Goal: Information Seeking & Learning: Learn about a topic

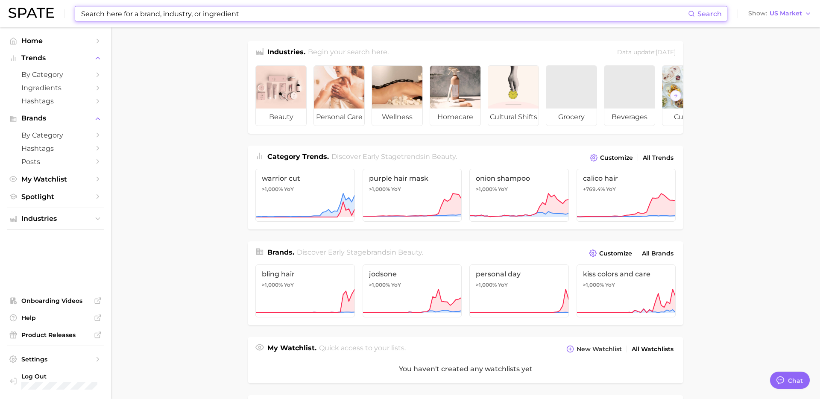
click at [213, 10] on input at bounding box center [384, 13] width 608 height 15
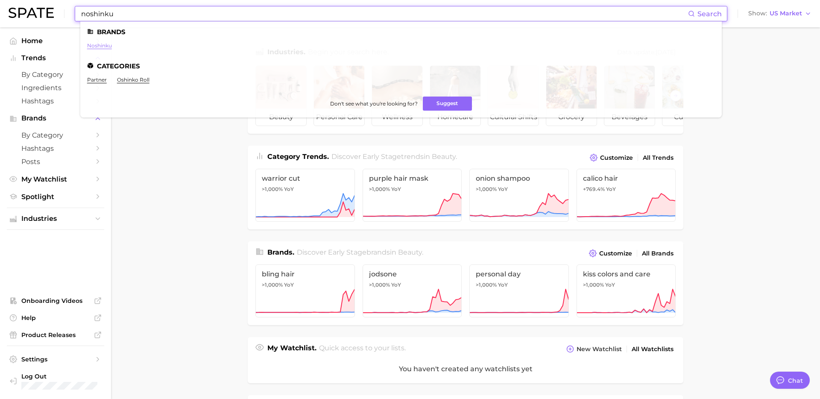
type input "noshinku"
click at [103, 45] on link "noshinku" at bounding box center [99, 45] width 25 height 6
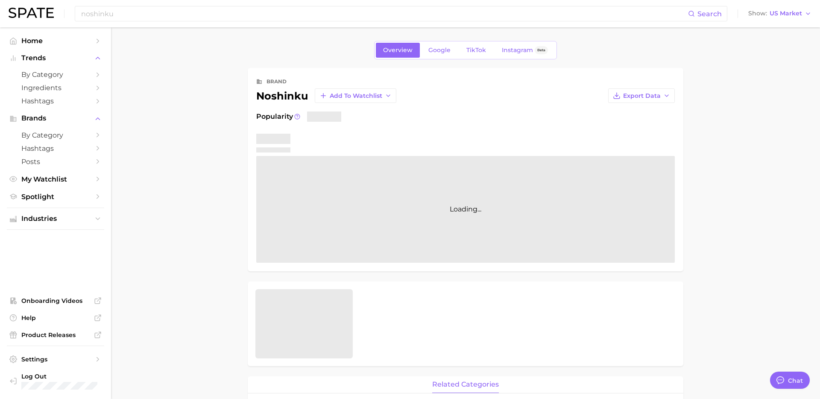
type textarea "x"
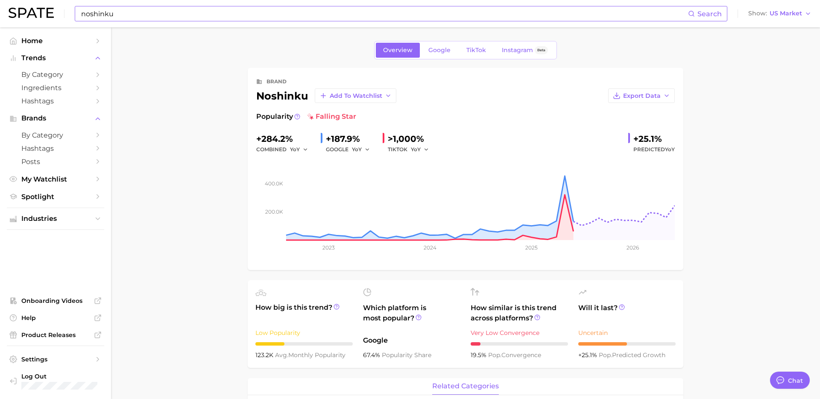
click at [295, 9] on input "noshinku" at bounding box center [384, 13] width 608 height 15
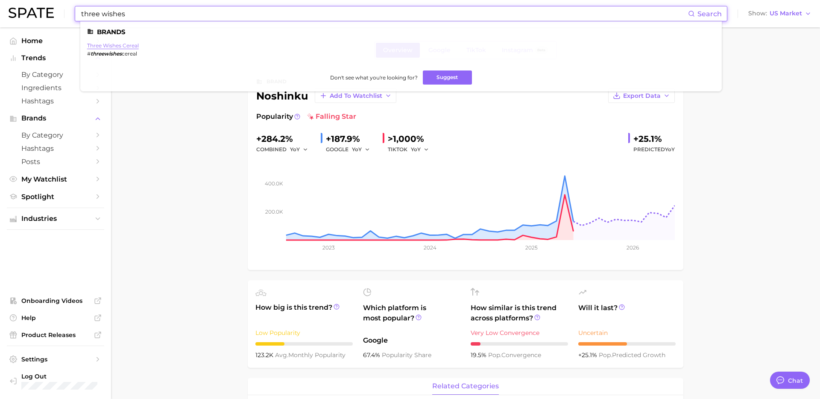
click at [125, 46] on link "three wishes cereal" at bounding box center [113, 45] width 52 height 6
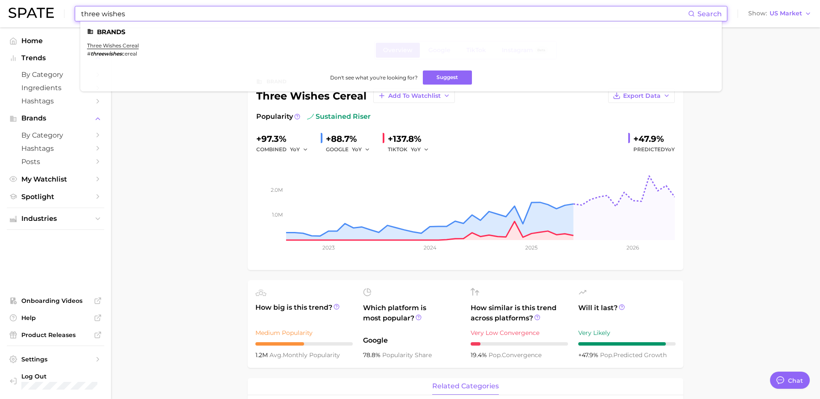
click at [363, 6] on input "three wishes" at bounding box center [384, 13] width 608 height 15
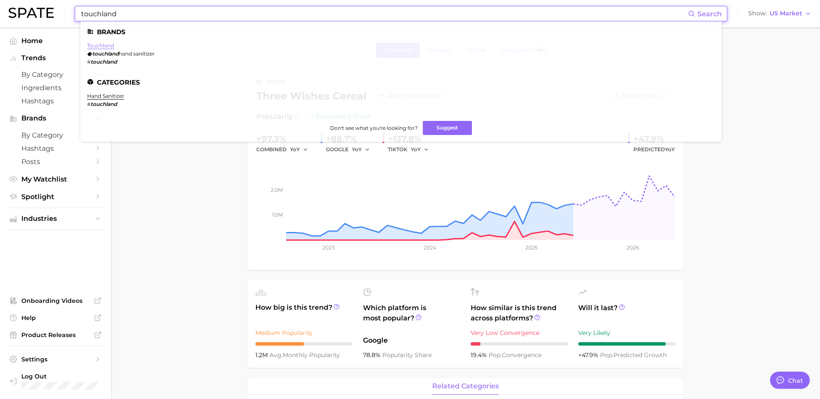
type input "touchland"
click at [105, 42] on link "touchland" at bounding box center [100, 45] width 27 height 6
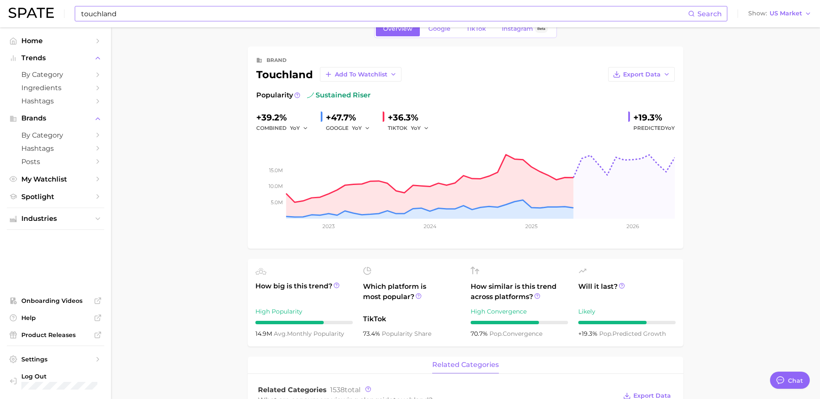
scroll to position [22, 0]
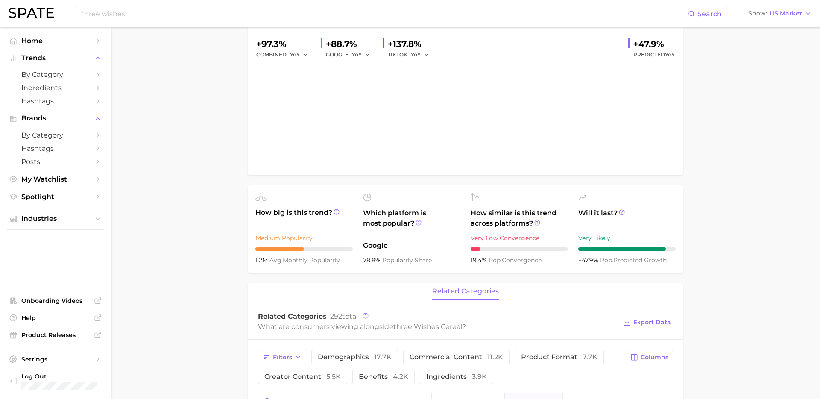
scroll to position [95, 0]
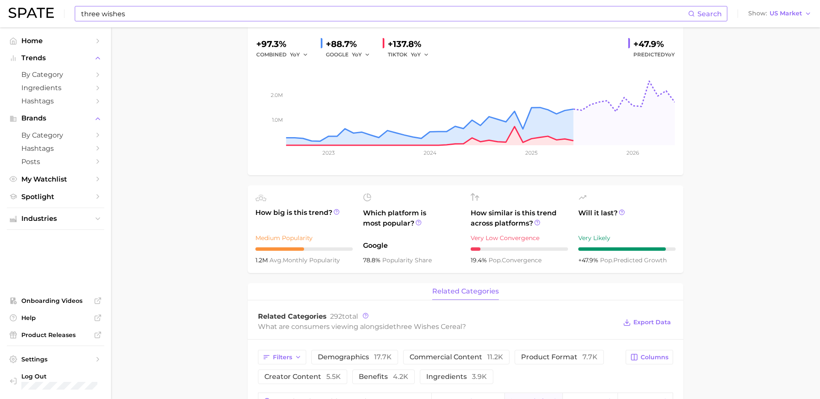
click at [290, 17] on input "three wishes" at bounding box center [384, 13] width 608 height 15
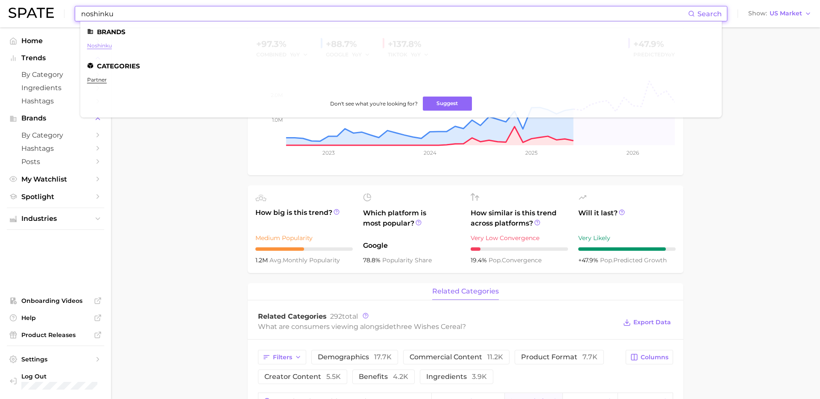
type input "noshinku"
click at [102, 43] on link "noshinku" at bounding box center [99, 45] width 25 height 6
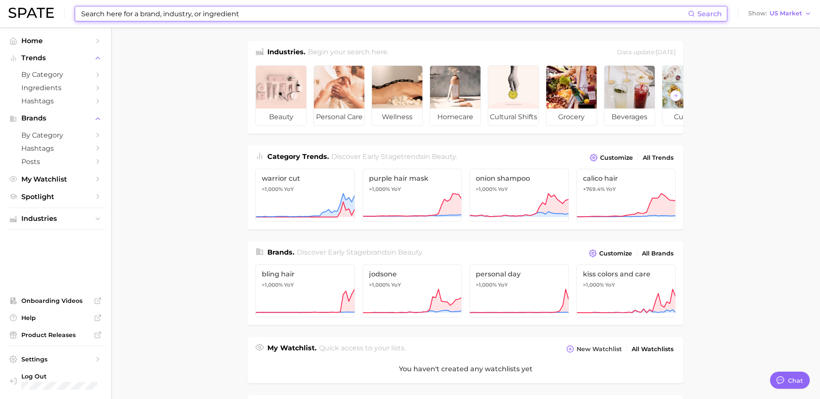
click at [237, 20] on input at bounding box center [384, 13] width 608 height 15
click at [237, 16] on input at bounding box center [384, 13] width 608 height 15
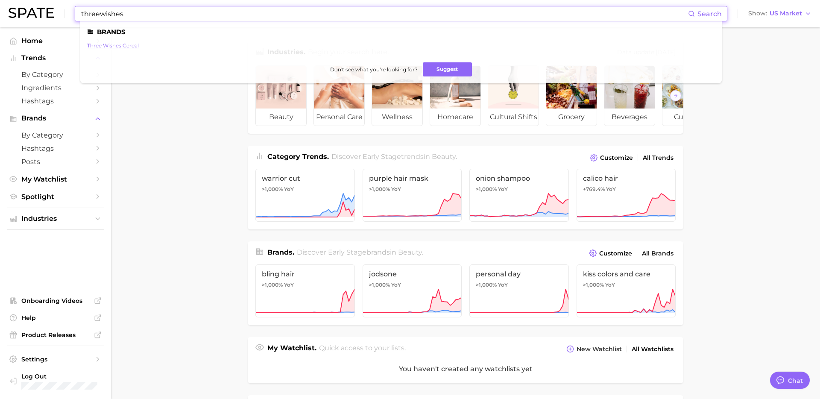
type input "threewishes"
click at [125, 44] on link "three wishes cereal" at bounding box center [113, 45] width 52 height 6
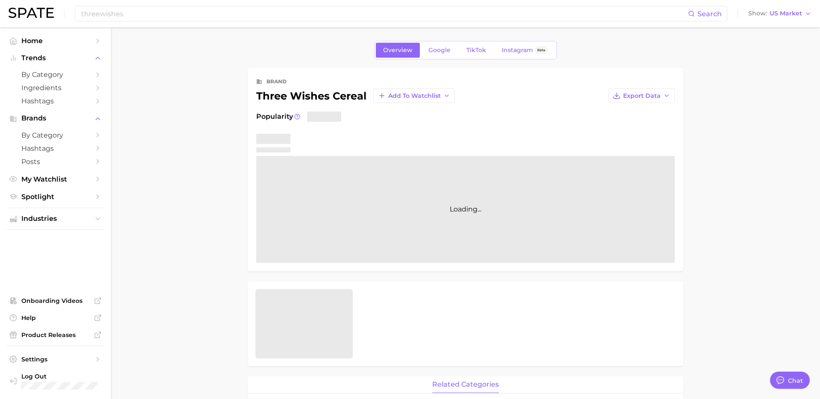
type textarea "x"
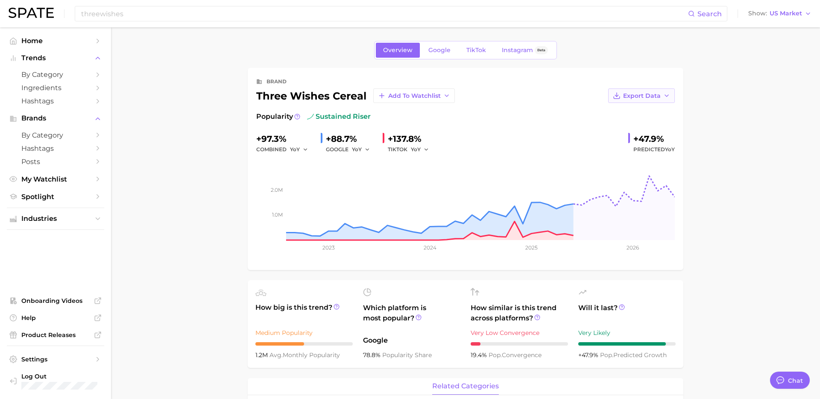
click at [663, 95] on icon "button" at bounding box center [666, 95] width 7 height 7
click at [635, 110] on span "Time Series CSV" at bounding box center [620, 111] width 50 height 7
click at [475, 49] on span "TikTok" at bounding box center [476, 50] width 20 height 7
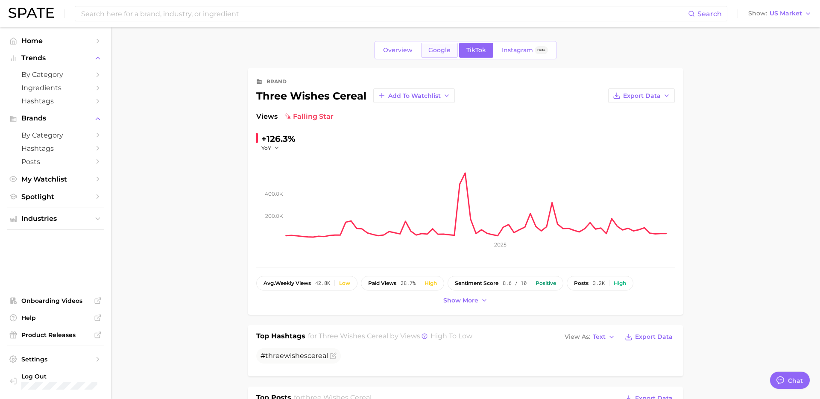
click at [441, 49] on span "Google" at bounding box center [439, 50] width 22 height 7
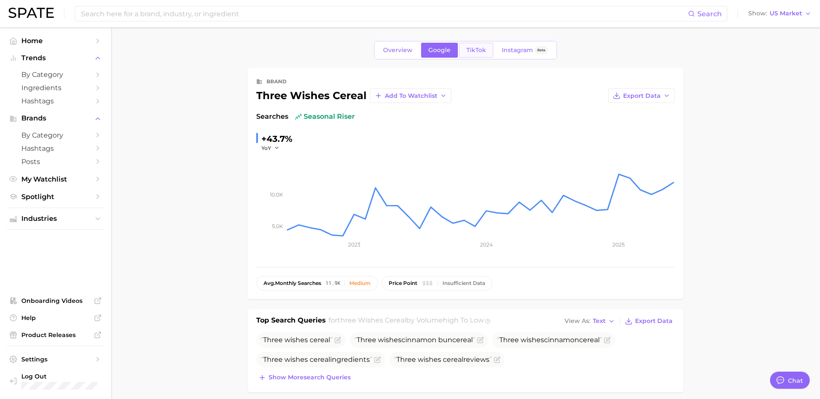
click at [471, 50] on span "TikTok" at bounding box center [476, 50] width 20 height 7
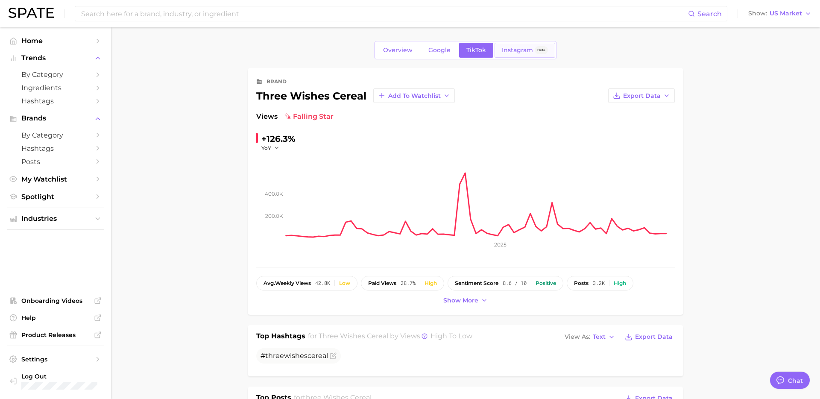
click at [509, 50] on span "Instagram" at bounding box center [517, 50] width 31 height 7
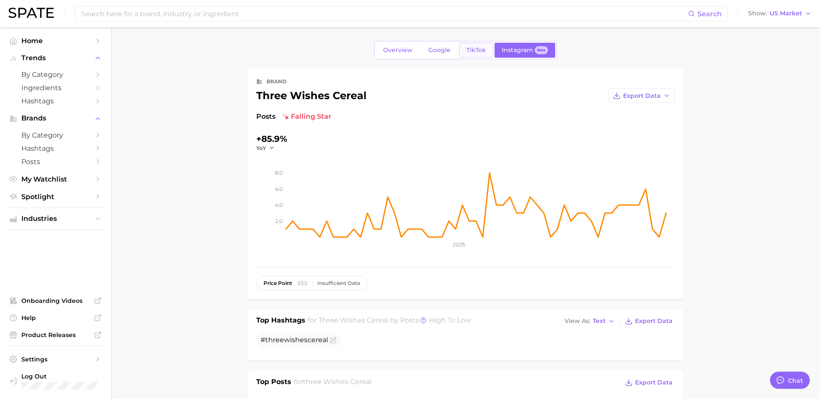
click at [478, 51] on span "TikTok" at bounding box center [476, 50] width 20 height 7
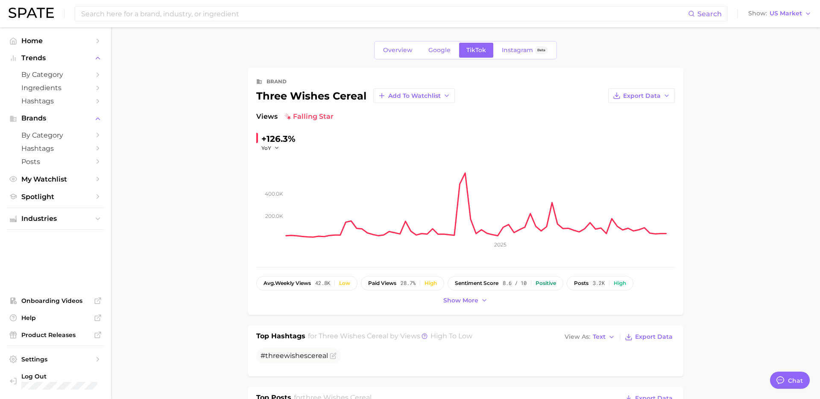
click at [512, 42] on div "Overview Google TikTok Instagram Beta" at bounding box center [465, 50] width 183 height 18
click at [509, 43] on link "Instagram Beta" at bounding box center [524, 50] width 61 height 15
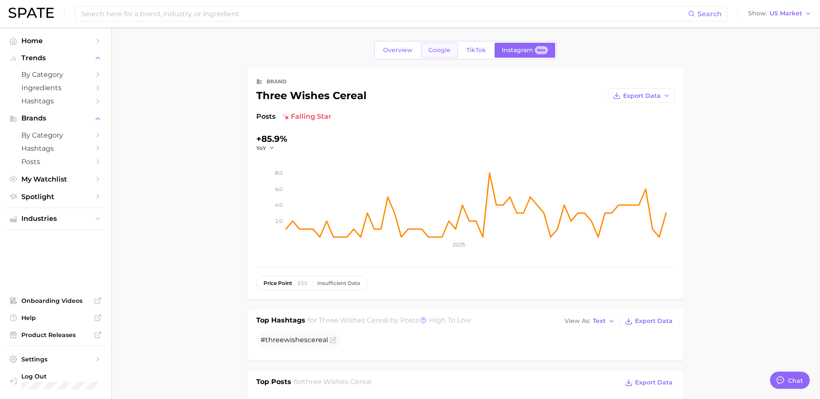
click at [438, 47] on span "Google" at bounding box center [439, 50] width 22 height 7
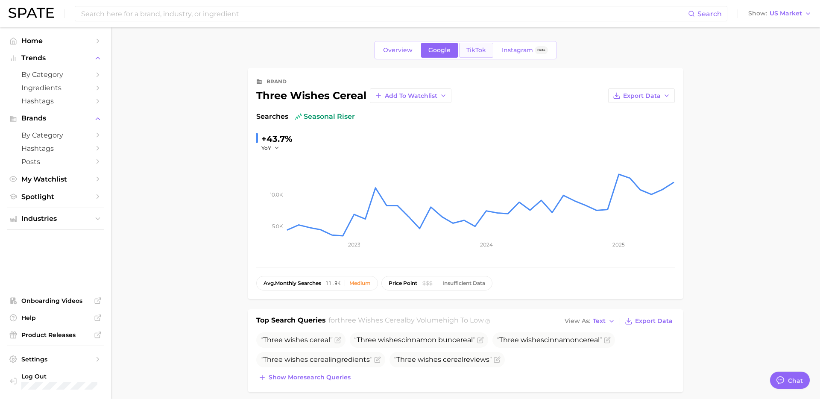
click at [483, 52] on span "TikTok" at bounding box center [476, 50] width 20 height 7
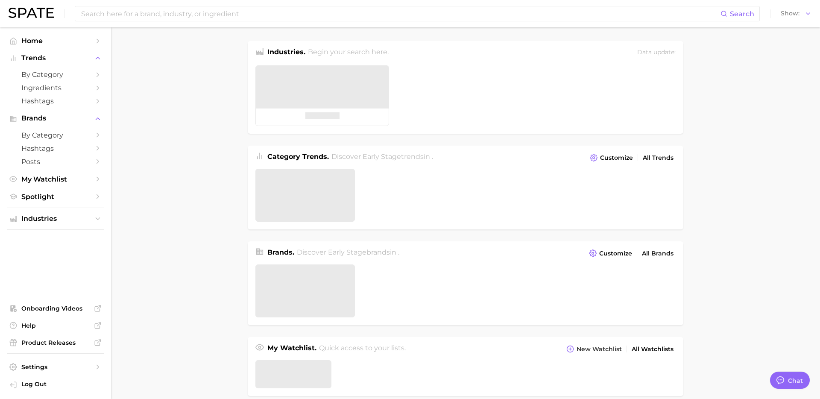
type textarea "x"
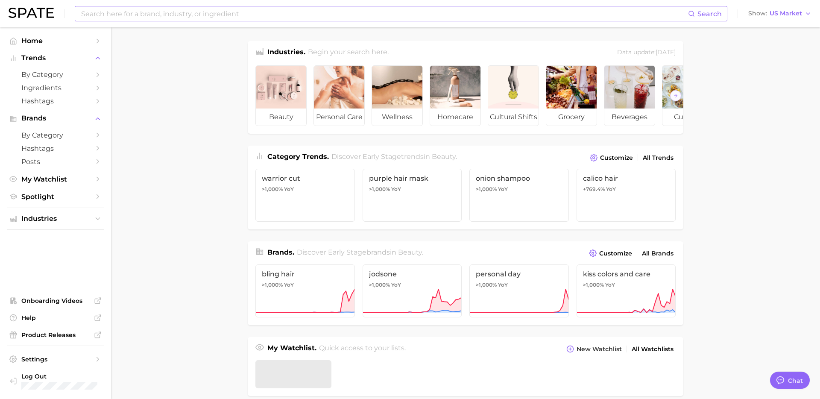
click at [227, 8] on input at bounding box center [384, 13] width 608 height 15
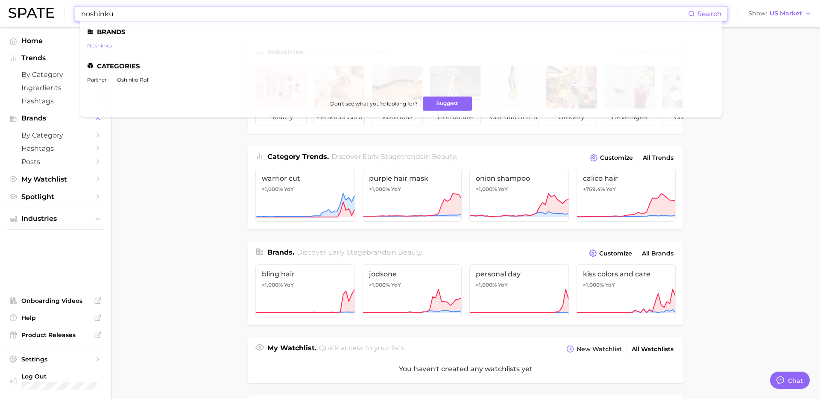
type input "noshinku"
click at [108, 43] on link "noshinku" at bounding box center [99, 45] width 25 height 6
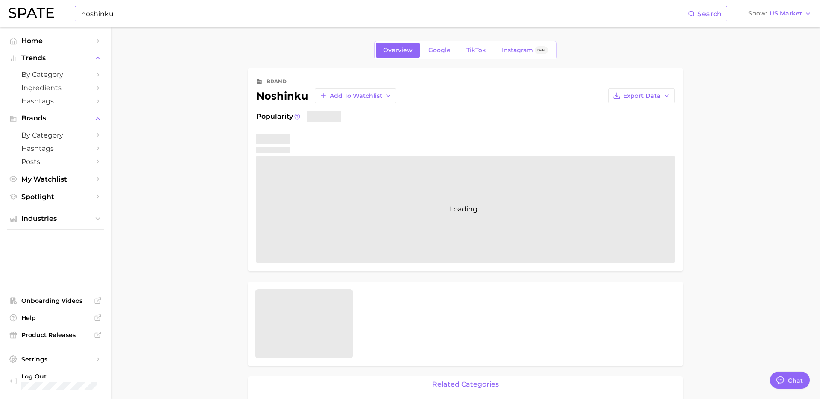
type textarea "x"
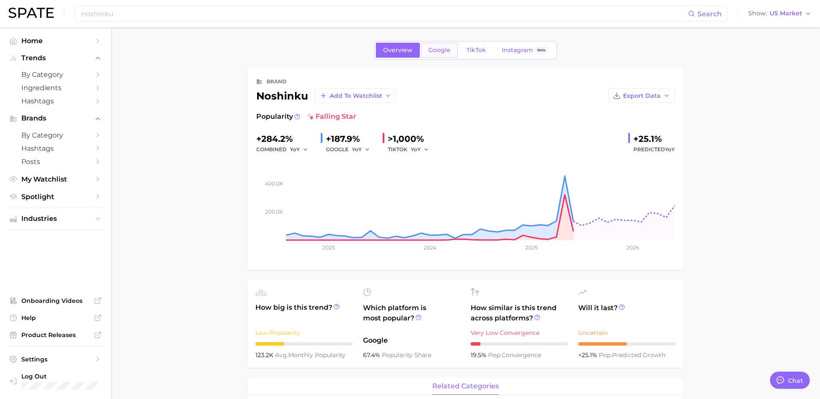
click at [449, 50] on span "Google" at bounding box center [439, 50] width 22 height 7
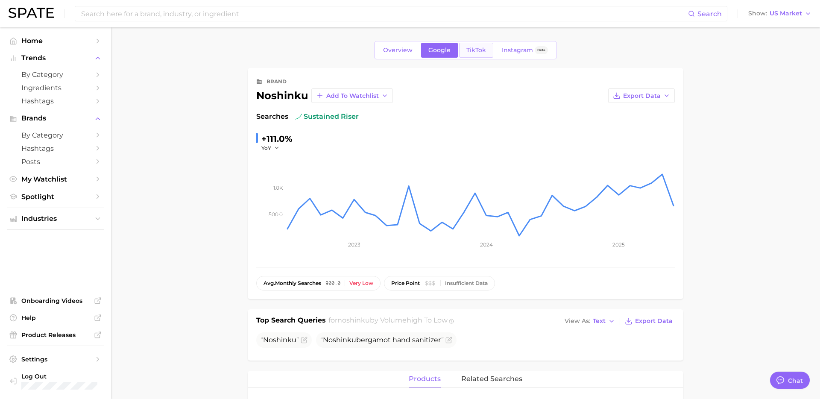
click at [479, 50] on span "TikTok" at bounding box center [476, 50] width 20 height 7
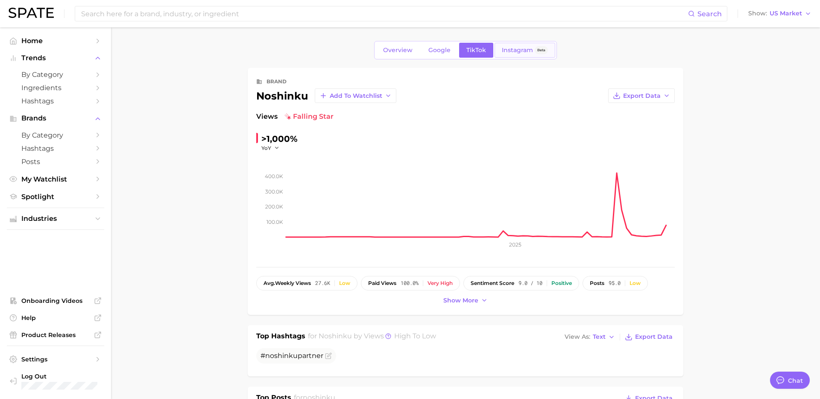
click at [517, 48] on span "Instagram" at bounding box center [517, 50] width 31 height 7
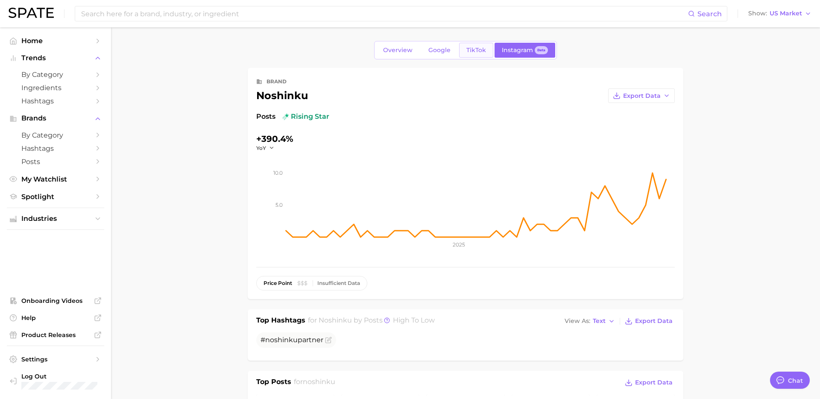
click at [472, 52] on span "TikTok" at bounding box center [476, 50] width 20 height 7
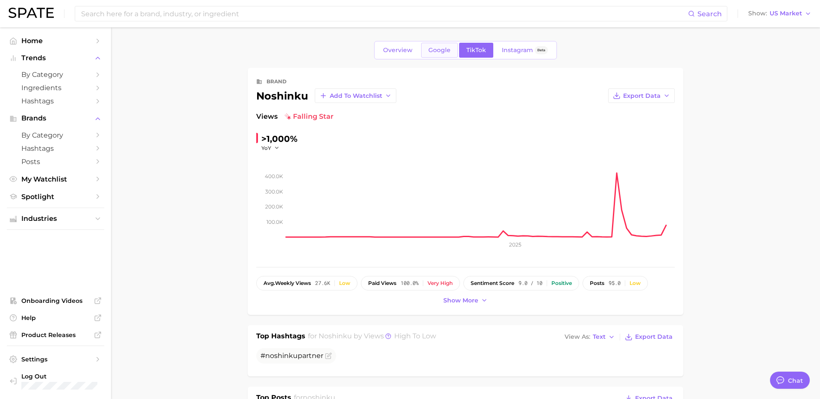
click at [449, 52] on span "Google" at bounding box center [439, 50] width 22 height 7
